Goal: Task Accomplishment & Management: Manage account settings

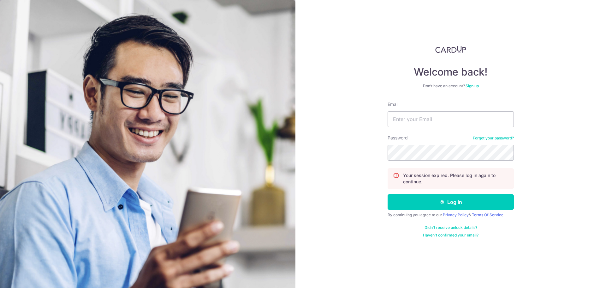
type input "[PERSON_NAME][EMAIL_ADDRESS][DOMAIN_NAME]"
click at [477, 206] on button "Log in" at bounding box center [451, 202] width 126 height 16
click at [421, 115] on input "Email" at bounding box center [451, 119] width 126 height 16
type input "[PERSON_NAME][EMAIL_ADDRESS][DOMAIN_NAME]"
click at [467, 204] on button "Log in" at bounding box center [451, 202] width 126 height 16
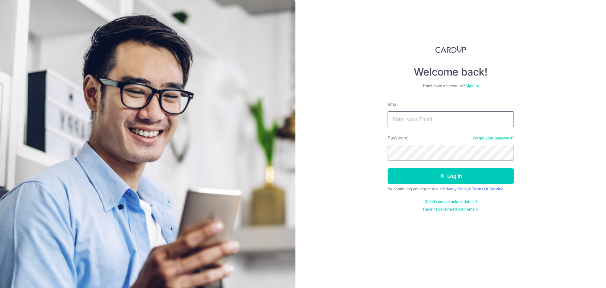
click at [431, 121] on input "Email" at bounding box center [451, 119] width 126 height 16
type input "[PERSON_NAME][EMAIL_ADDRESS][DOMAIN_NAME]"
click at [451, 177] on button "Log in" at bounding box center [451, 176] width 126 height 16
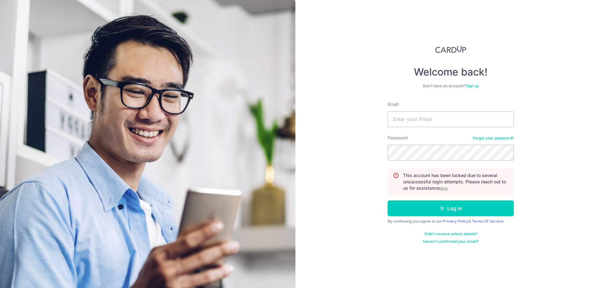
click at [444, 188] on u "here" at bounding box center [443, 188] width 8 height 5
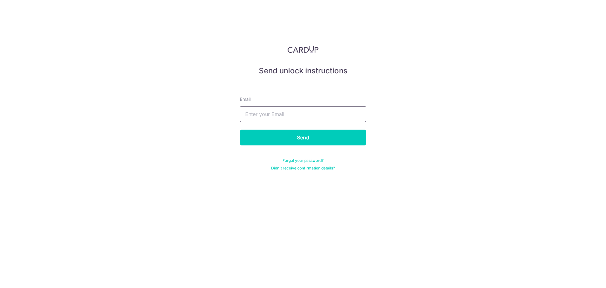
click at [313, 118] on input "text" at bounding box center [303, 114] width 126 height 16
type input "christabel.kohsy@gmail.com"
click at [309, 140] on input "Send" at bounding box center [303, 137] width 126 height 16
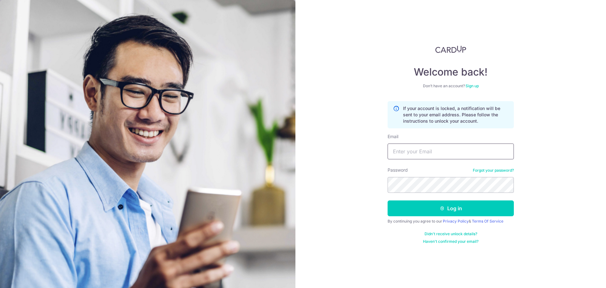
click at [444, 151] on input "Email" at bounding box center [451, 151] width 126 height 16
type input "[PERSON_NAME][EMAIL_ADDRESS][DOMAIN_NAME]"
click at [450, 204] on button "Log in" at bounding box center [451, 208] width 126 height 16
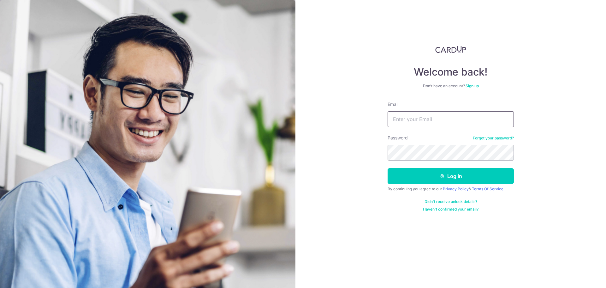
click at [397, 118] on input "Email" at bounding box center [451, 119] width 126 height 16
type input "[PERSON_NAME][EMAIL_ADDRESS][DOMAIN_NAME]"
click at [476, 179] on button "Log in" at bounding box center [451, 176] width 126 height 16
